Goal: Find specific page/section: Find specific page/section

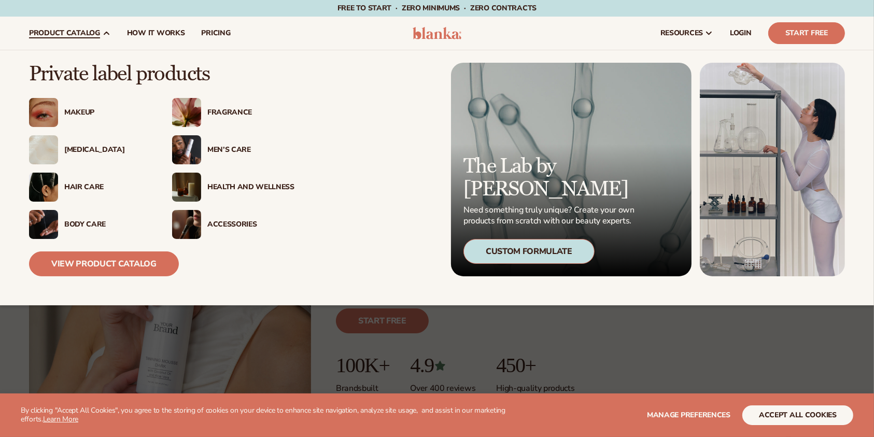
click at [212, 111] on div "Fragrance" at bounding box center [250, 112] width 87 height 9
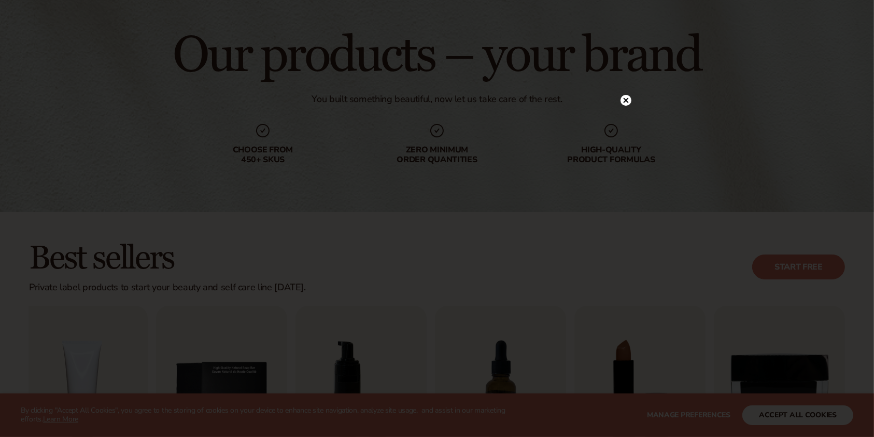
scroll to position [80, 0]
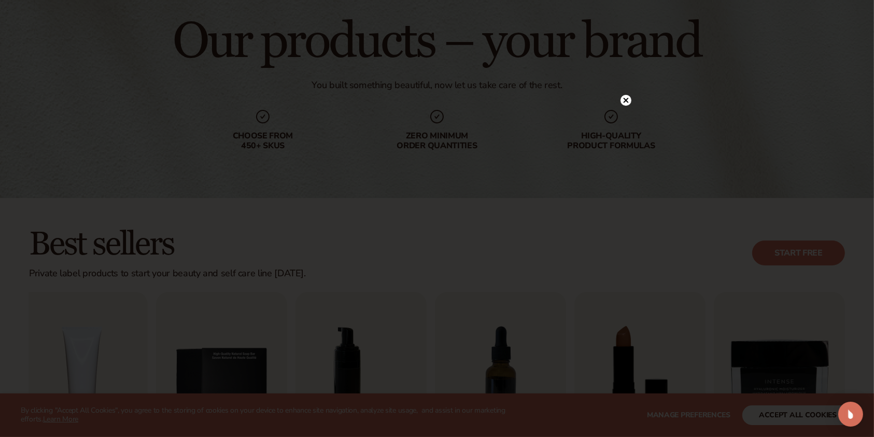
click at [627, 93] on div at bounding box center [625, 100] width 11 height 18
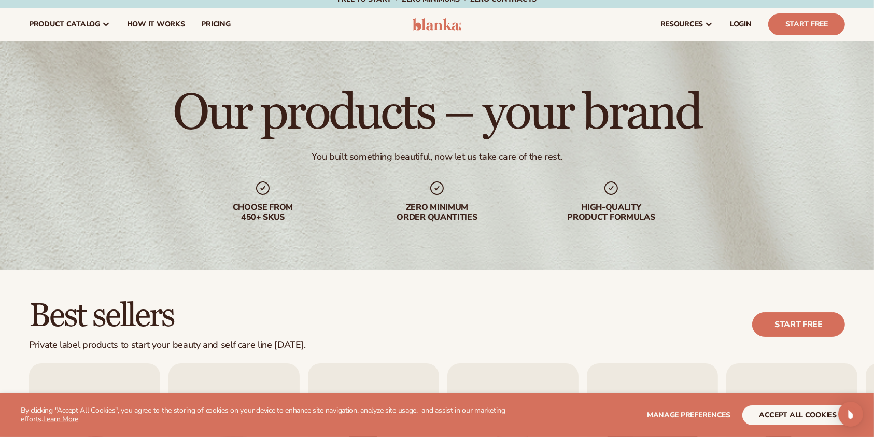
scroll to position [0, 0]
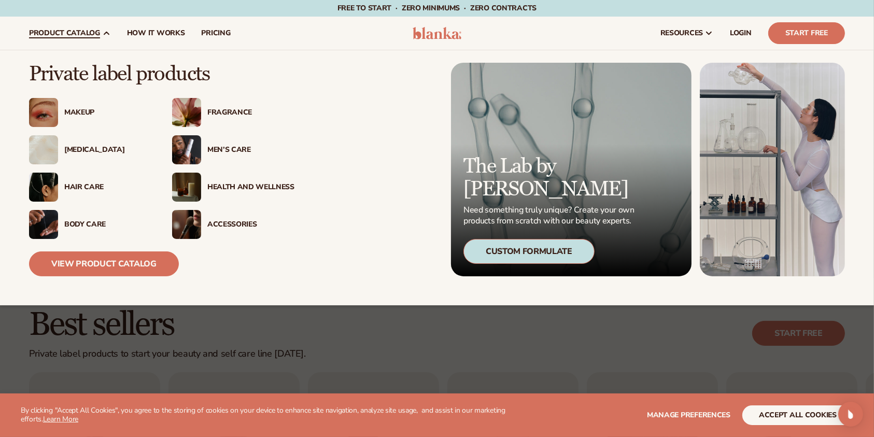
click at [224, 110] on div "Fragrance" at bounding box center [250, 112] width 87 height 9
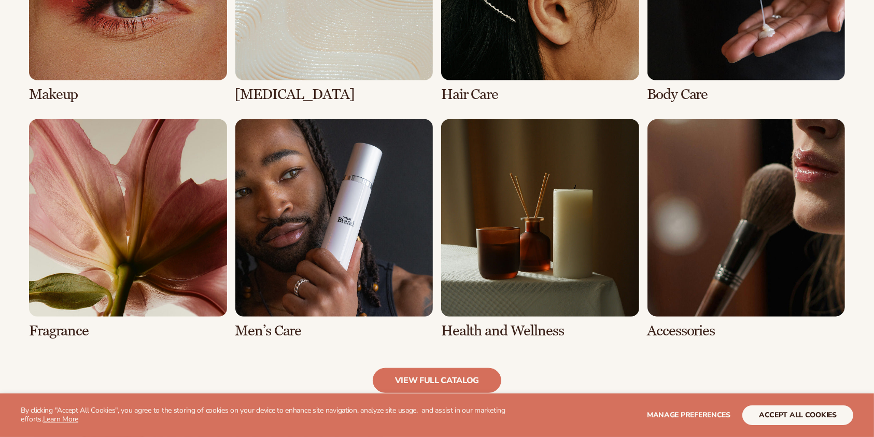
scroll to position [898, 0]
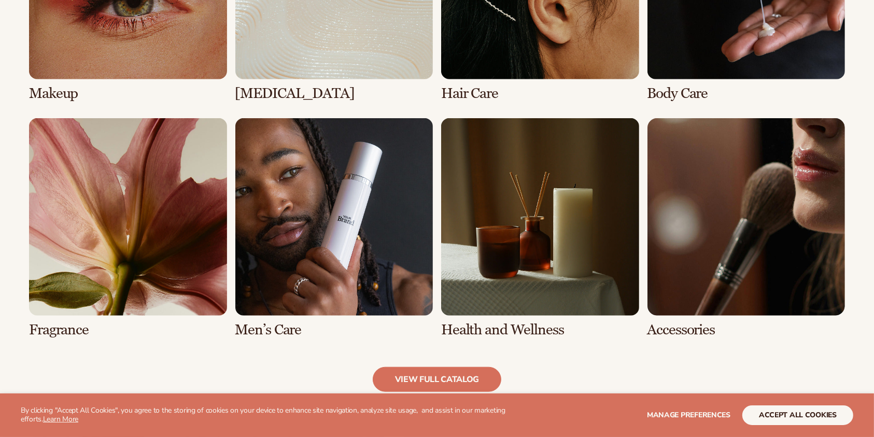
click at [160, 275] on link "5 / 8" at bounding box center [128, 228] width 198 height 220
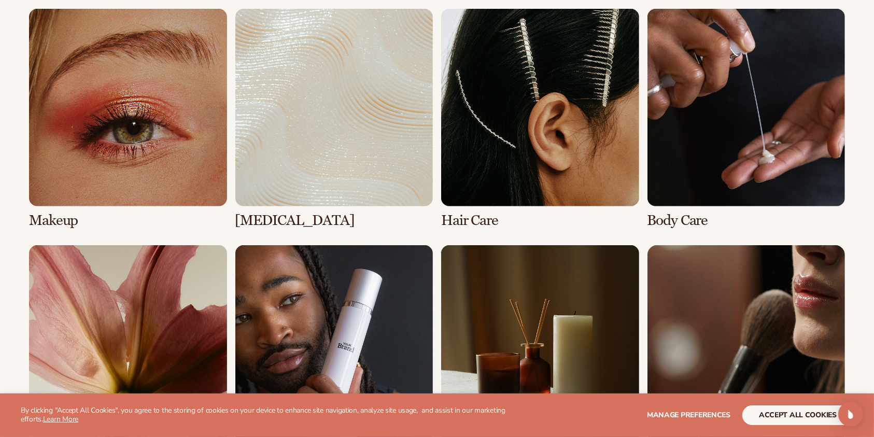
scroll to position [794, 0]
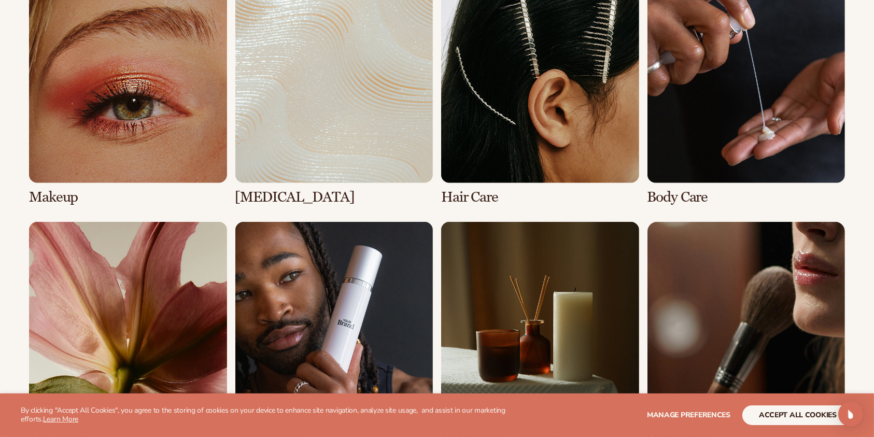
click at [145, 297] on link "5 / 8" at bounding box center [128, 332] width 198 height 220
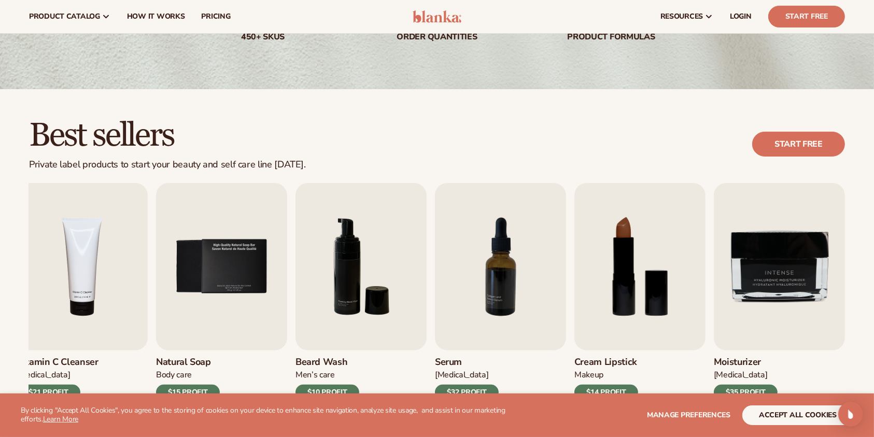
scroll to position [11, 0]
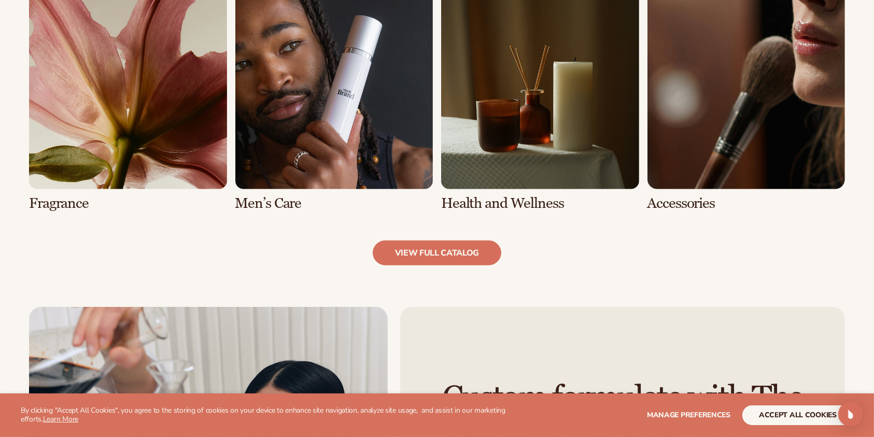
click at [137, 117] on link "5 / 8" at bounding box center [128, 102] width 198 height 220
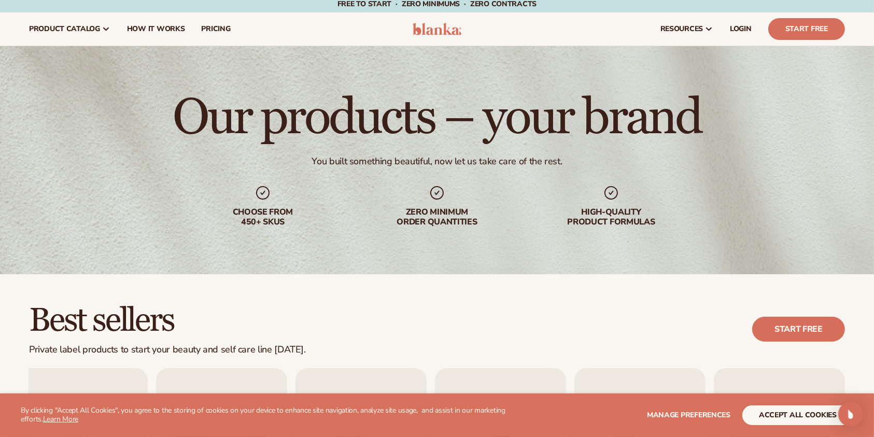
scroll to position [0, 0]
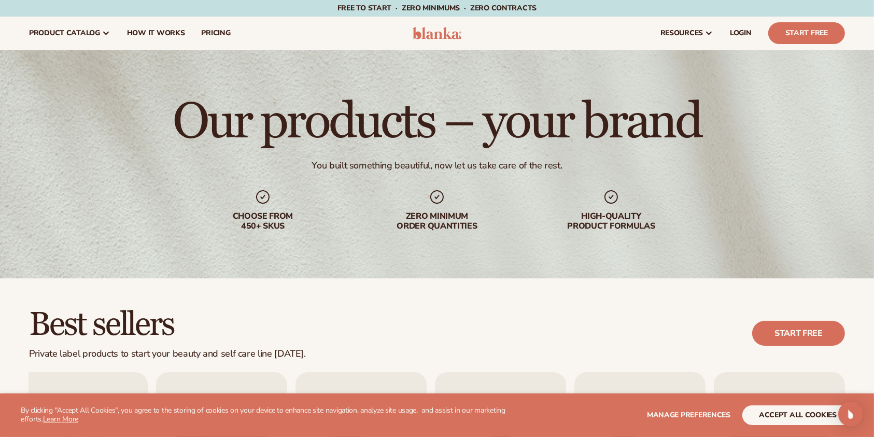
click at [344, 225] on div "Choose from 450+ Skus Zero minimum order quantities High-quality product formul…" at bounding box center [436, 210] width 481 height 42
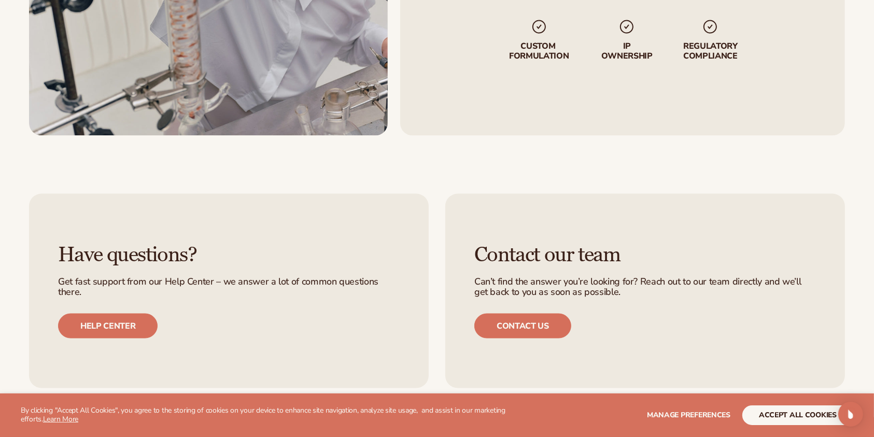
scroll to position [1566, 0]
